Goal: Task Accomplishment & Management: Use online tool/utility

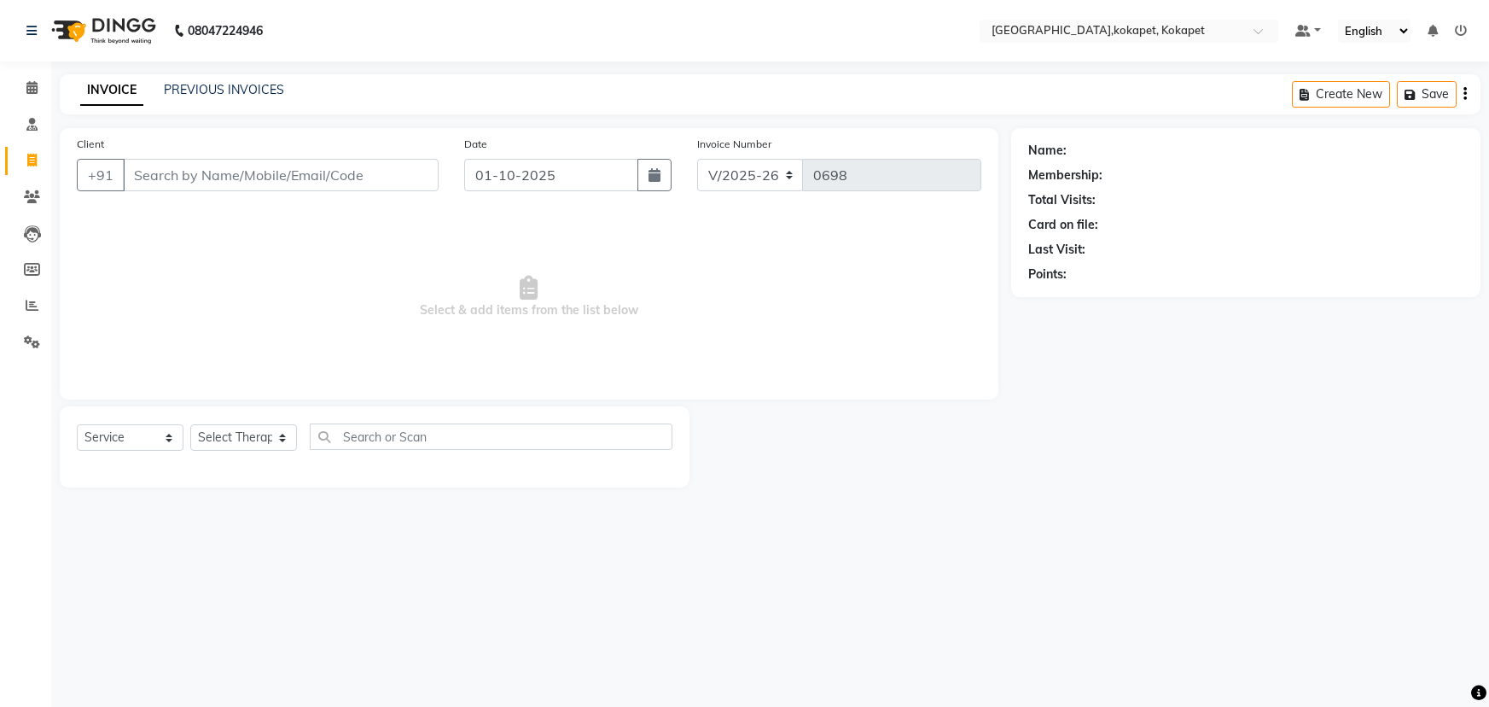
select select "5849"
select select "service"
drag, startPoint x: 0, startPoint y: 0, endPoint x: 25, endPoint y: 307, distance: 308.2
click at [24, 308] on span at bounding box center [32, 306] width 30 height 20
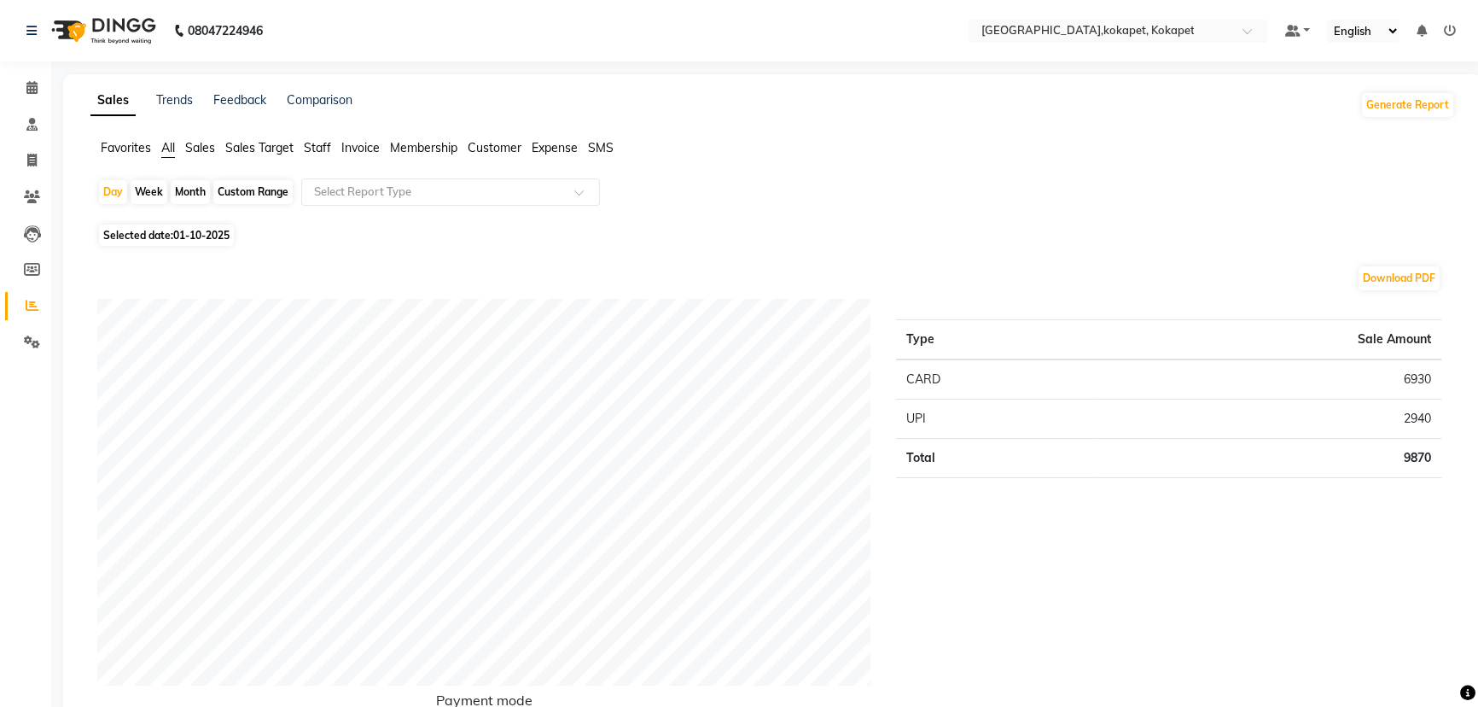
click at [202, 149] on span "Sales" at bounding box center [200, 147] width 30 height 15
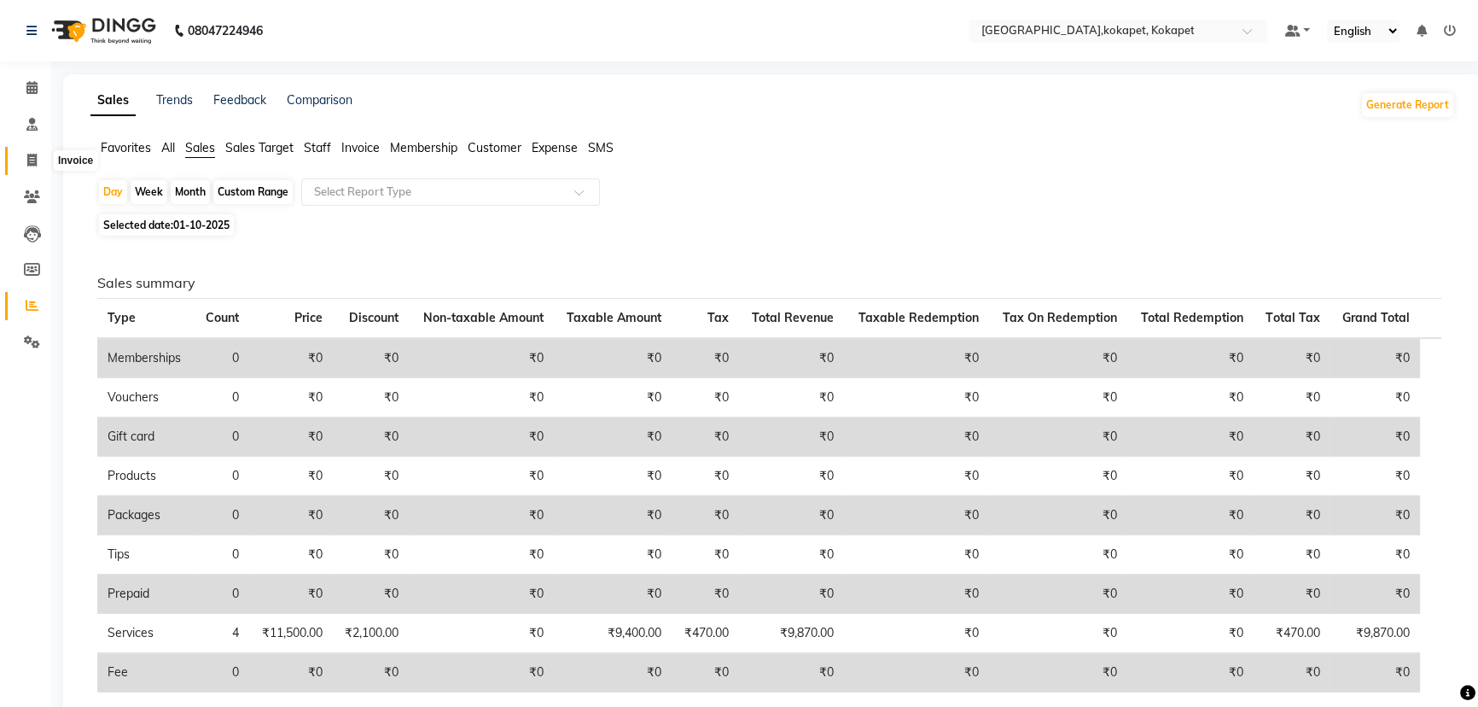
click at [43, 165] on span at bounding box center [32, 161] width 30 height 20
select select "5849"
select select "service"
